Goal: Information Seeking & Learning: Learn about a topic

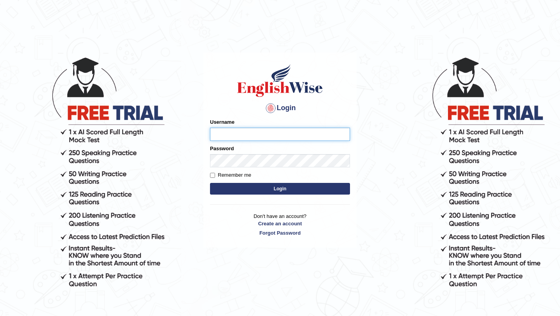
click at [228, 133] on input "Username" at bounding box center [280, 134] width 140 height 13
type input "Manee"
click at [210, 183] on button "Login" at bounding box center [280, 189] width 140 height 12
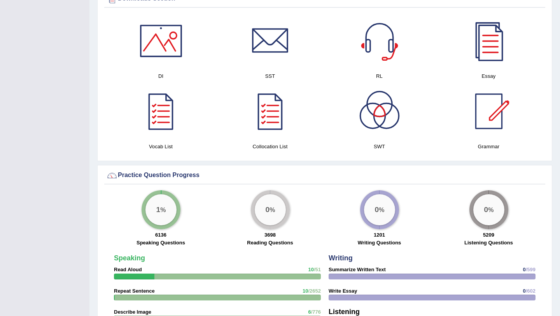
scroll to position [467, 0]
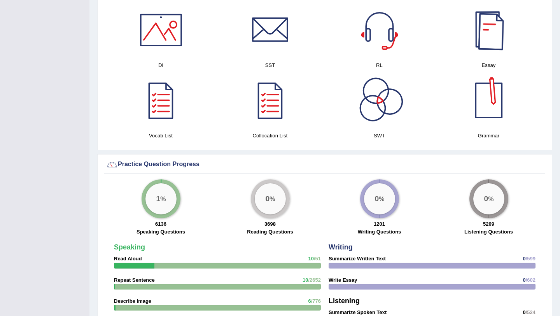
click at [489, 41] on div at bounding box center [488, 30] width 54 height 54
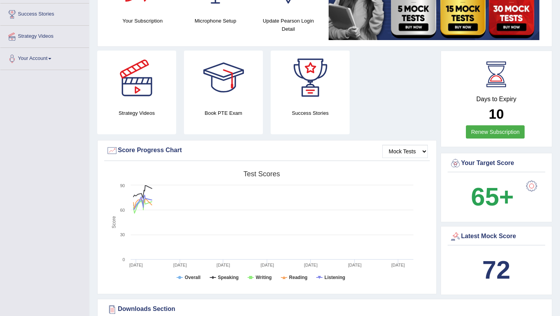
scroll to position [0, 0]
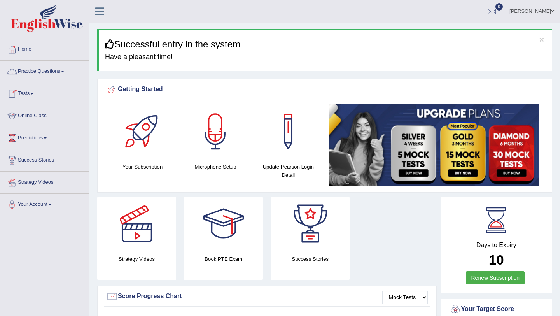
click at [33, 69] on link "Practice Questions" at bounding box center [44, 70] width 89 height 19
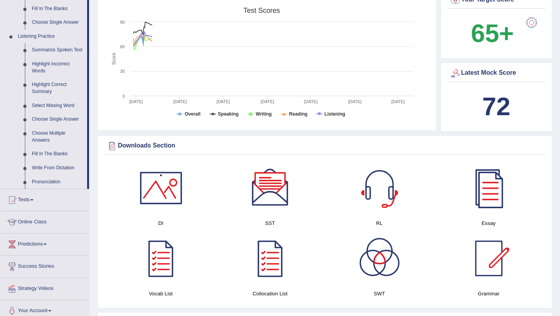
scroll to position [320, 0]
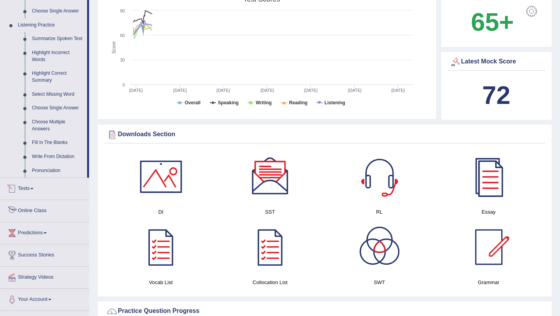
click at [37, 217] on link "Online Class" at bounding box center [44, 209] width 89 height 19
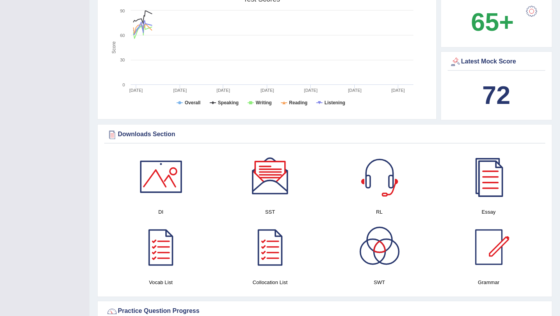
scroll to position [99, 0]
